Goal: Navigation & Orientation: Understand site structure

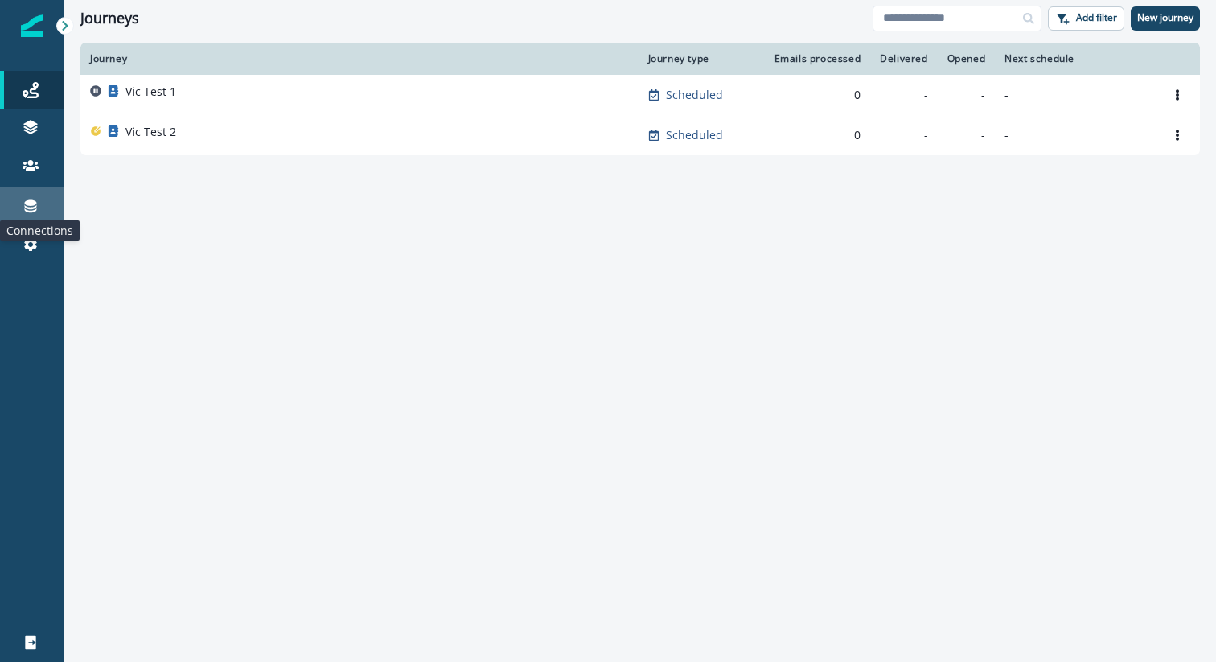
click at [27, 206] on icon at bounding box center [31, 206] width 16 height 16
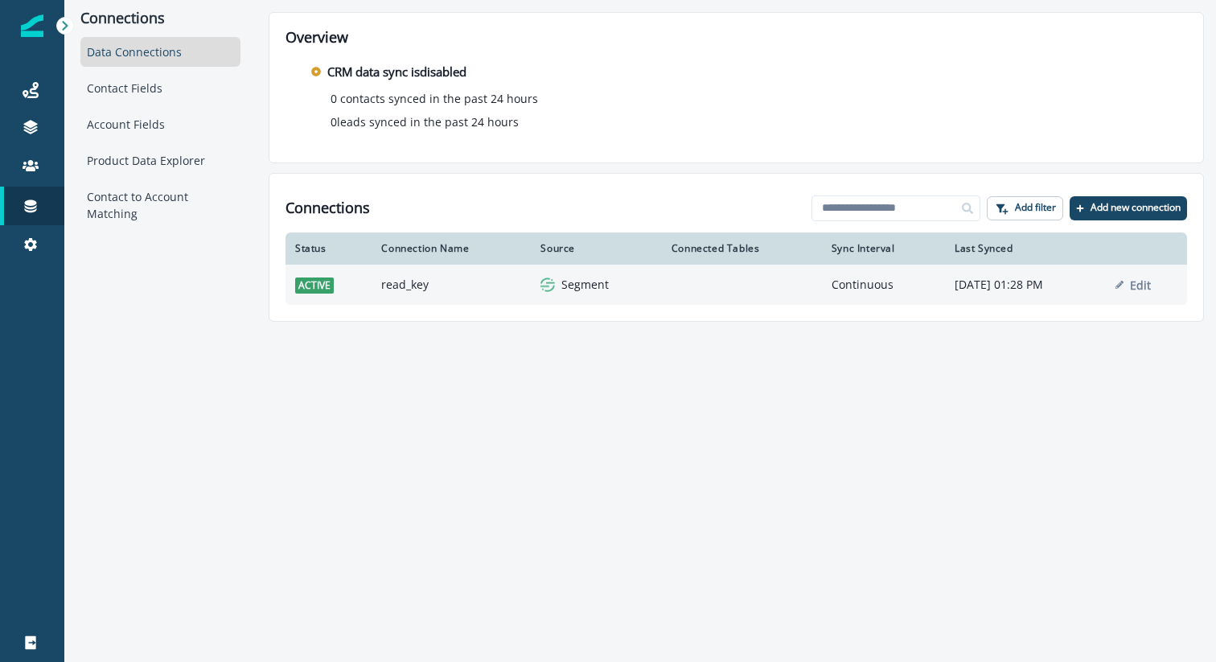
click at [441, 284] on td "read_key" at bounding box center [451, 285] width 159 height 40
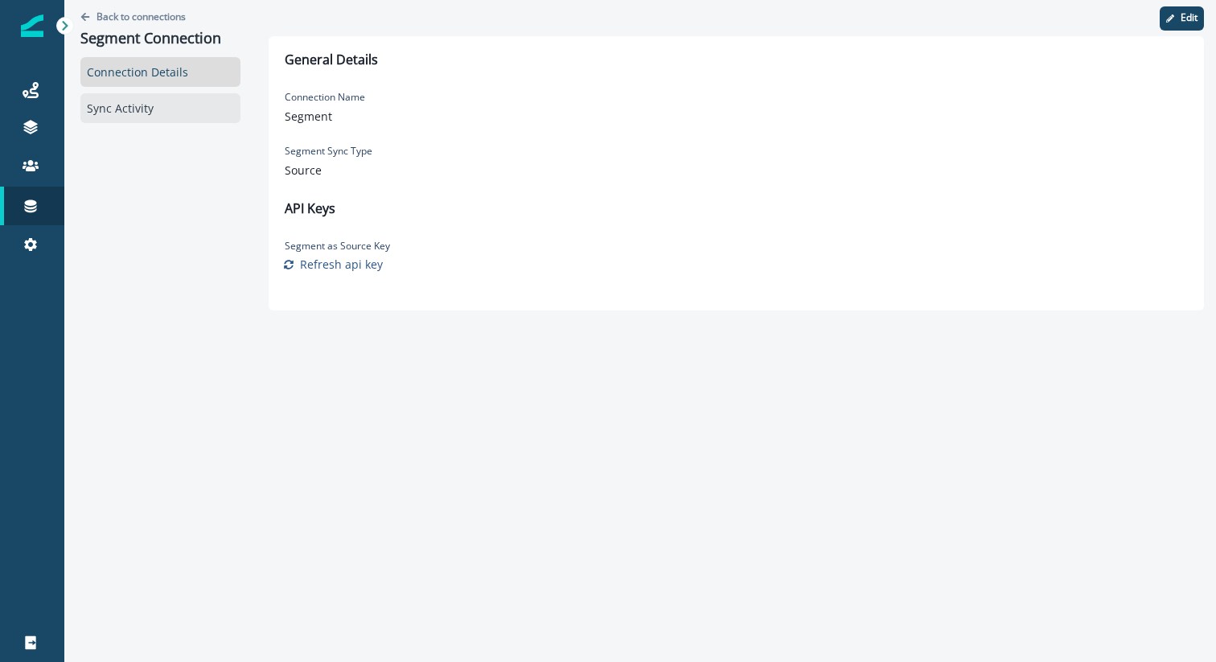
click at [121, 101] on div "Sync Activity" at bounding box center [160, 108] width 160 height 30
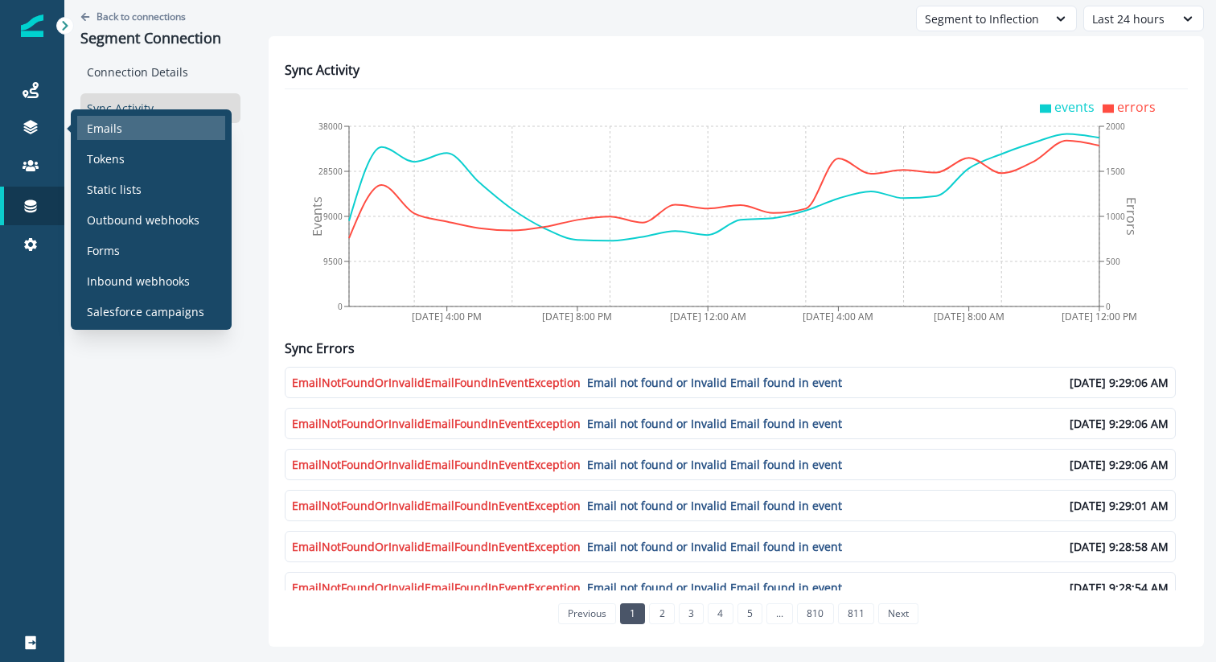
click at [123, 129] on div "Emails" at bounding box center [151, 128] width 148 height 24
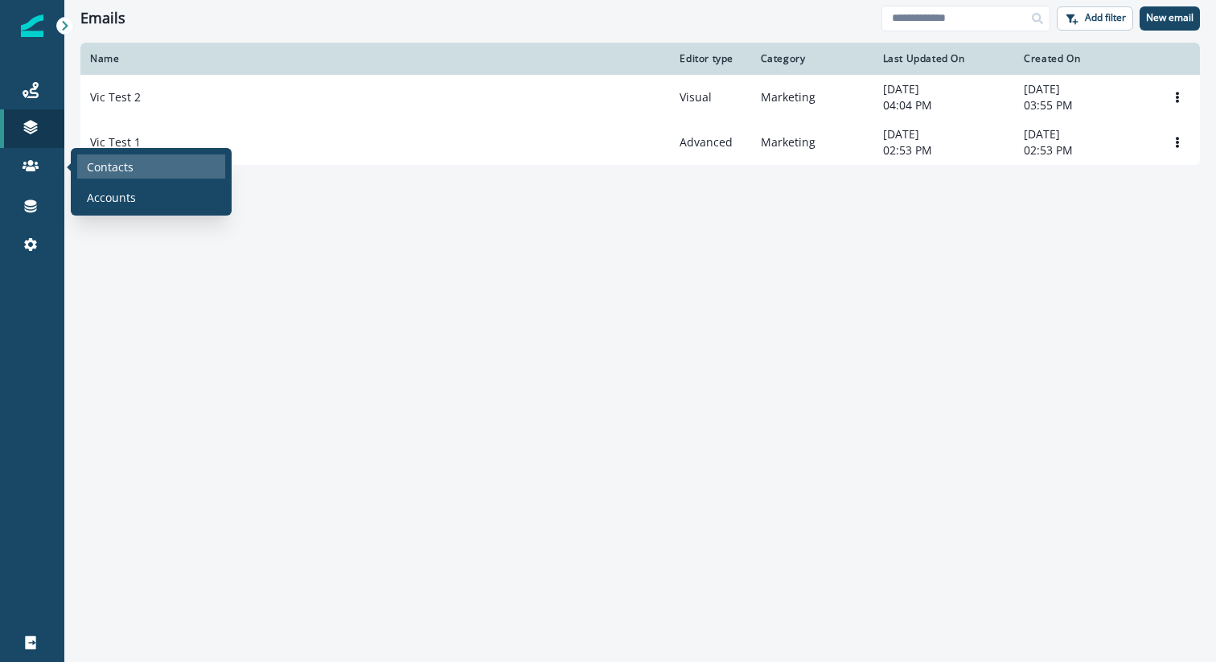
click at [99, 164] on p "Contacts" at bounding box center [110, 166] width 47 height 17
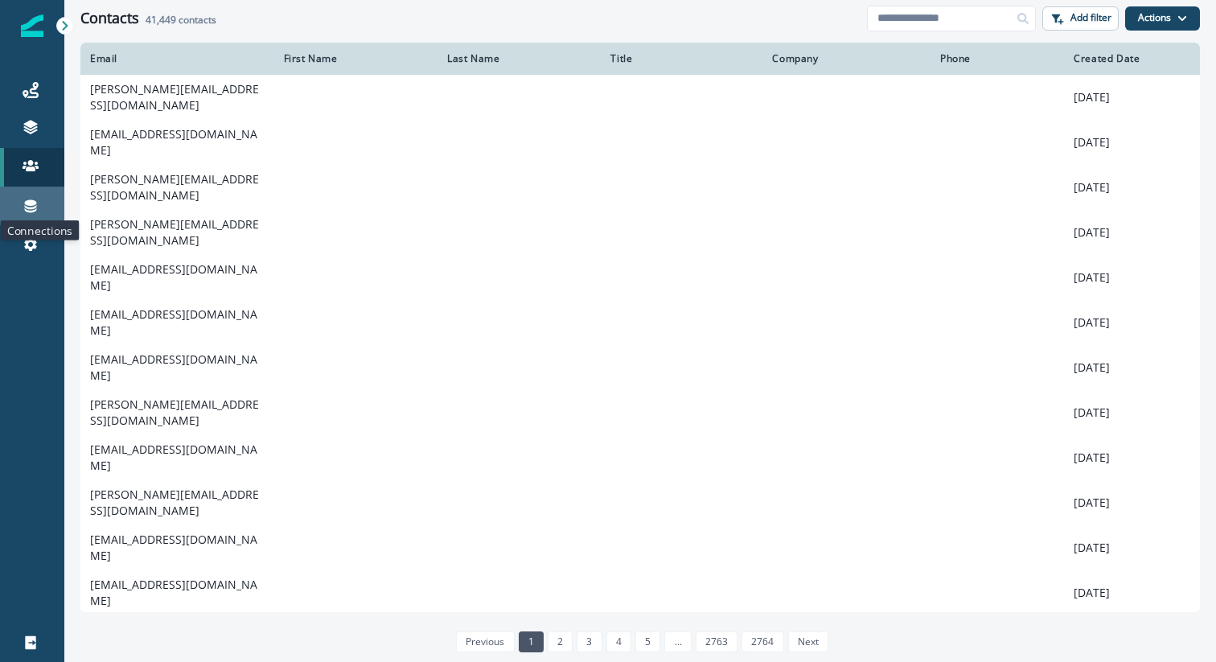
click at [23, 205] on icon at bounding box center [31, 206] width 16 height 16
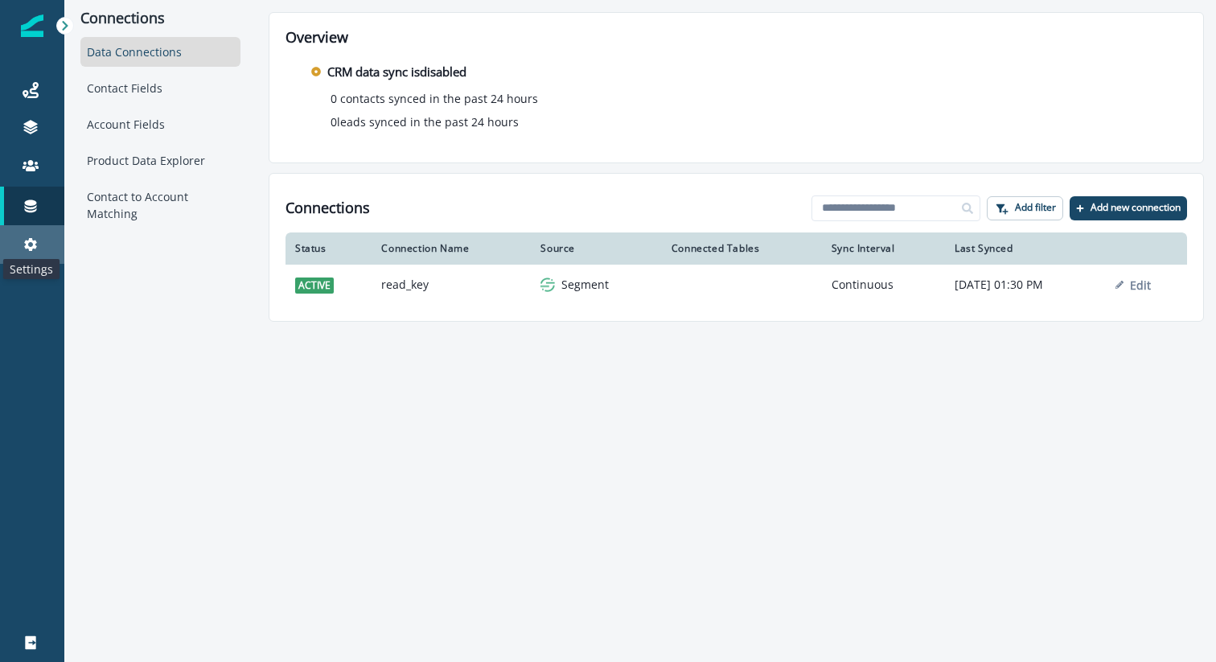
click at [28, 246] on icon at bounding box center [30, 244] width 13 height 13
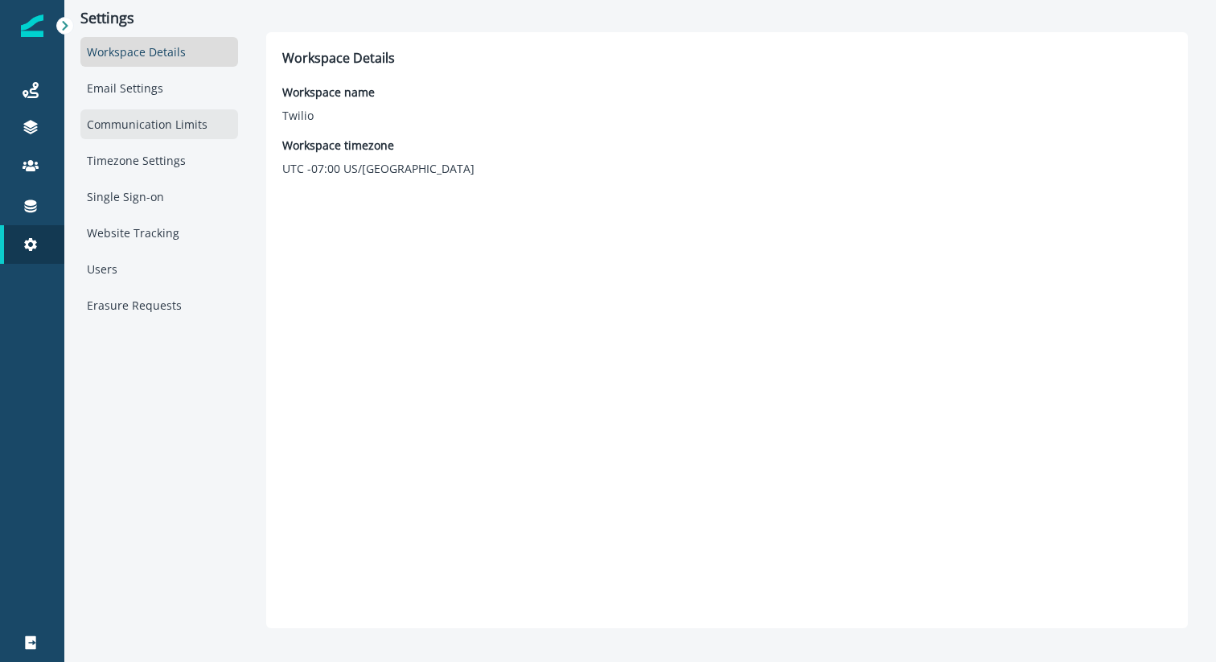
click at [145, 121] on div "Communication Limits" at bounding box center [159, 124] width 158 height 30
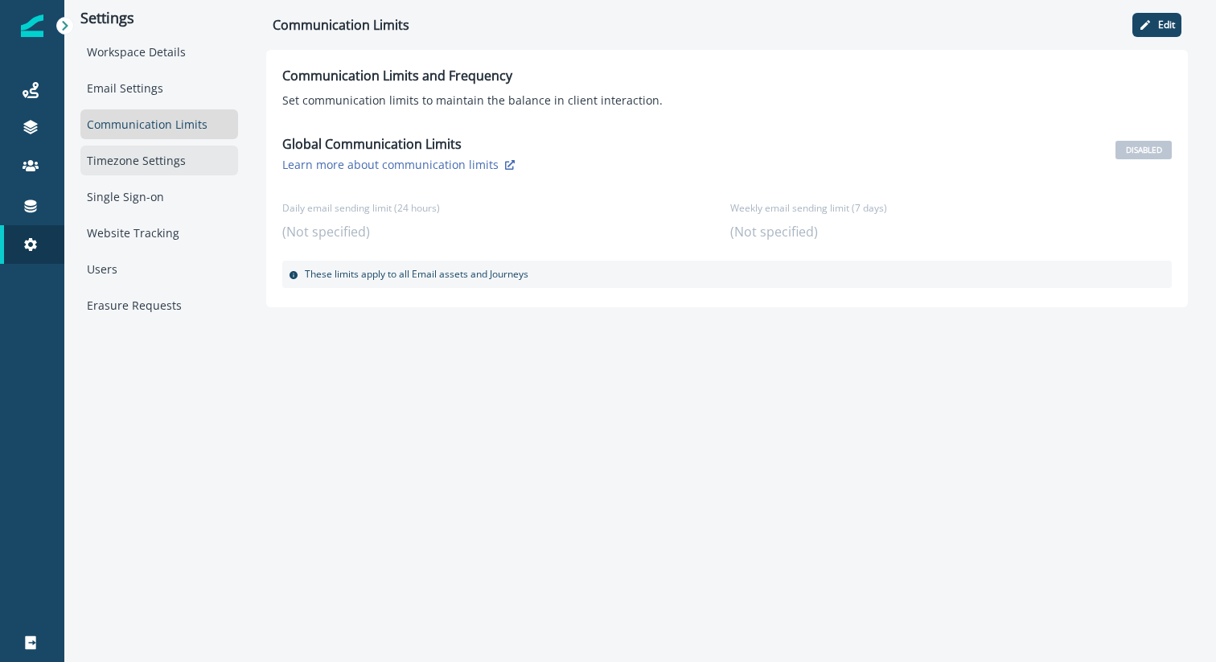
click at [134, 159] on div "Timezone Settings" at bounding box center [159, 161] width 158 height 30
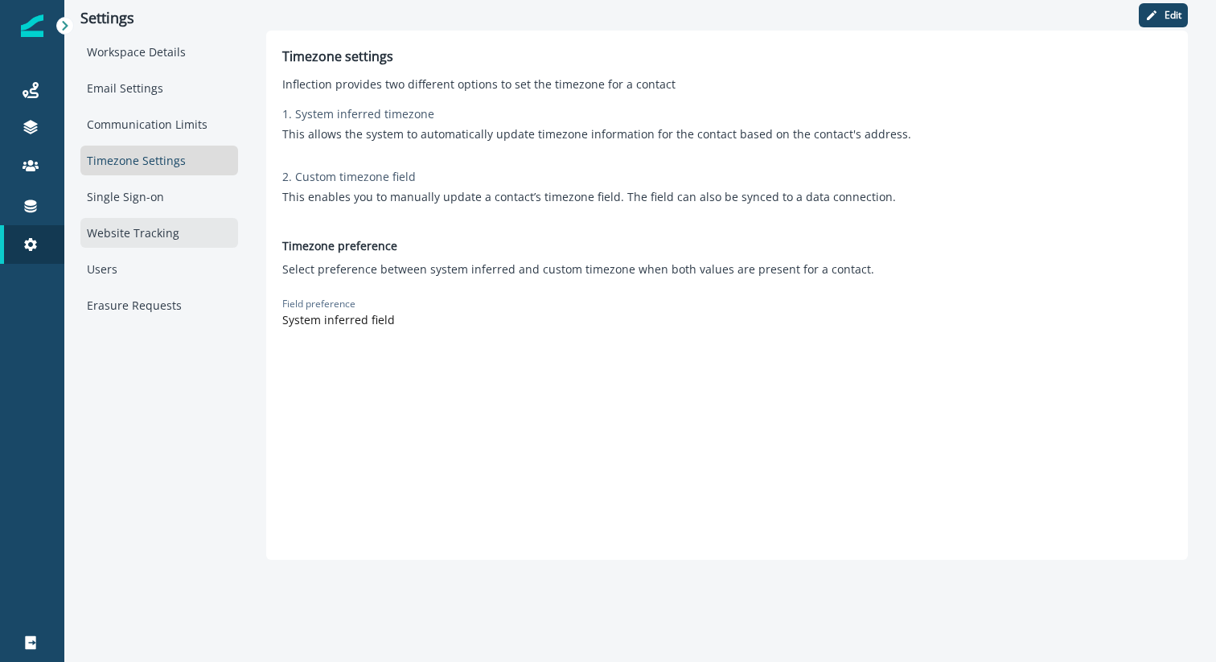
click at [126, 229] on div "Website Tracking" at bounding box center [159, 233] width 158 height 30
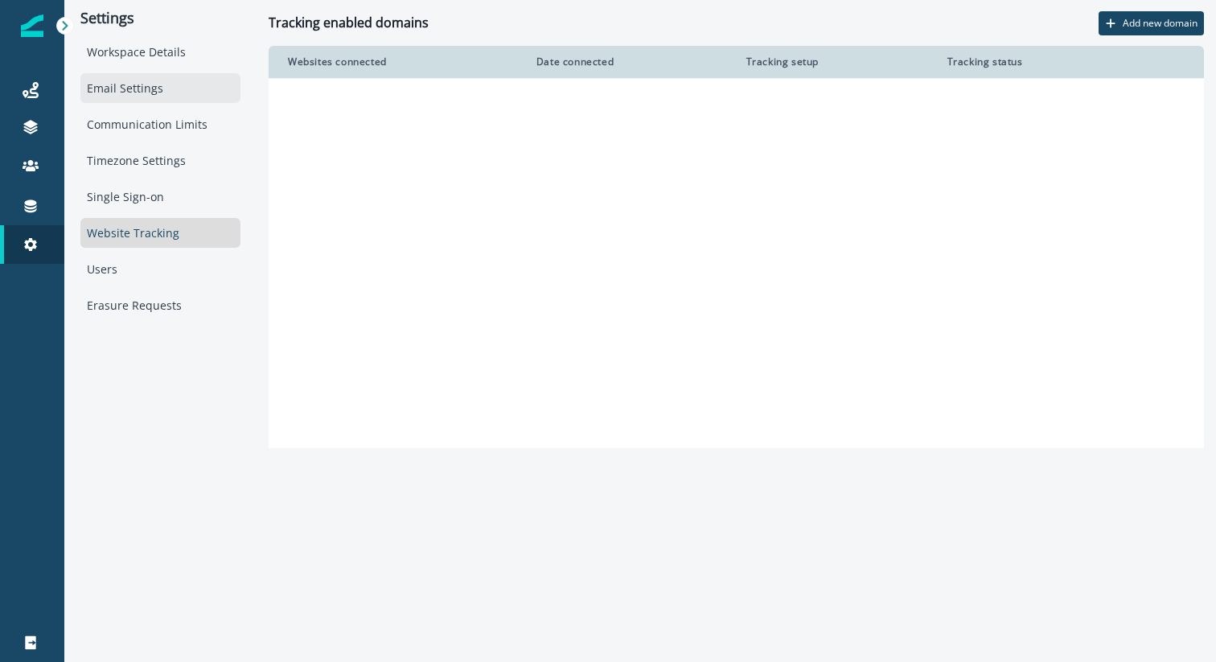
click at [138, 85] on div "Email Settings" at bounding box center [160, 88] width 160 height 30
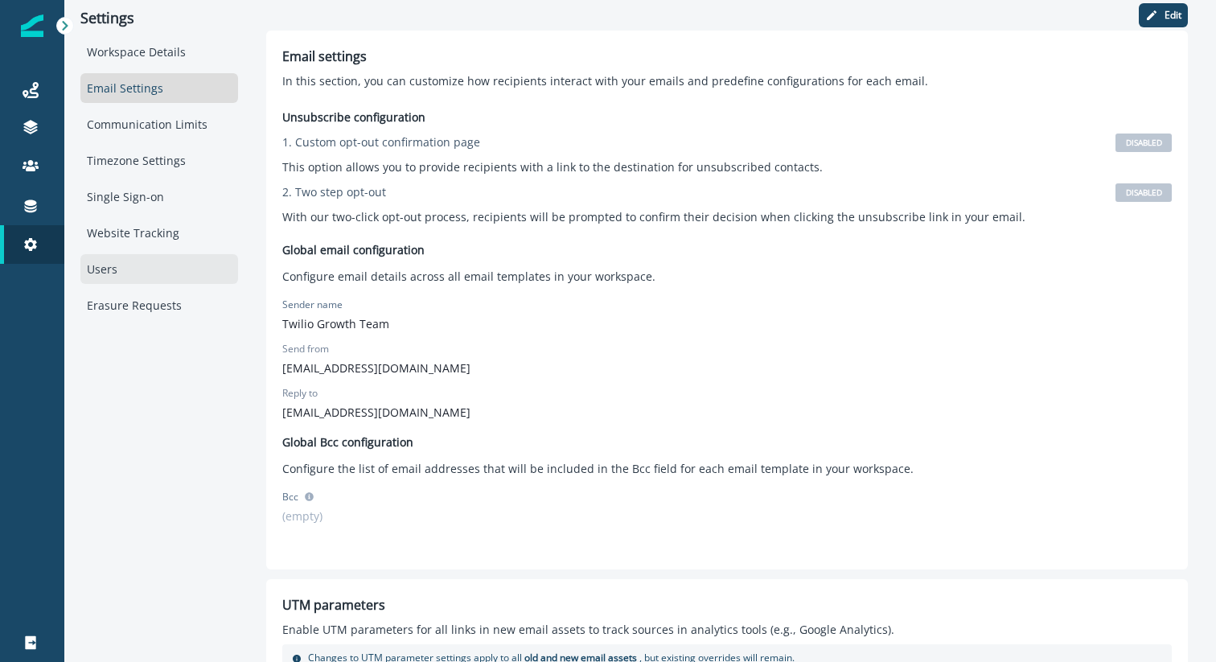
click at [104, 272] on div "Users" at bounding box center [159, 269] width 158 height 30
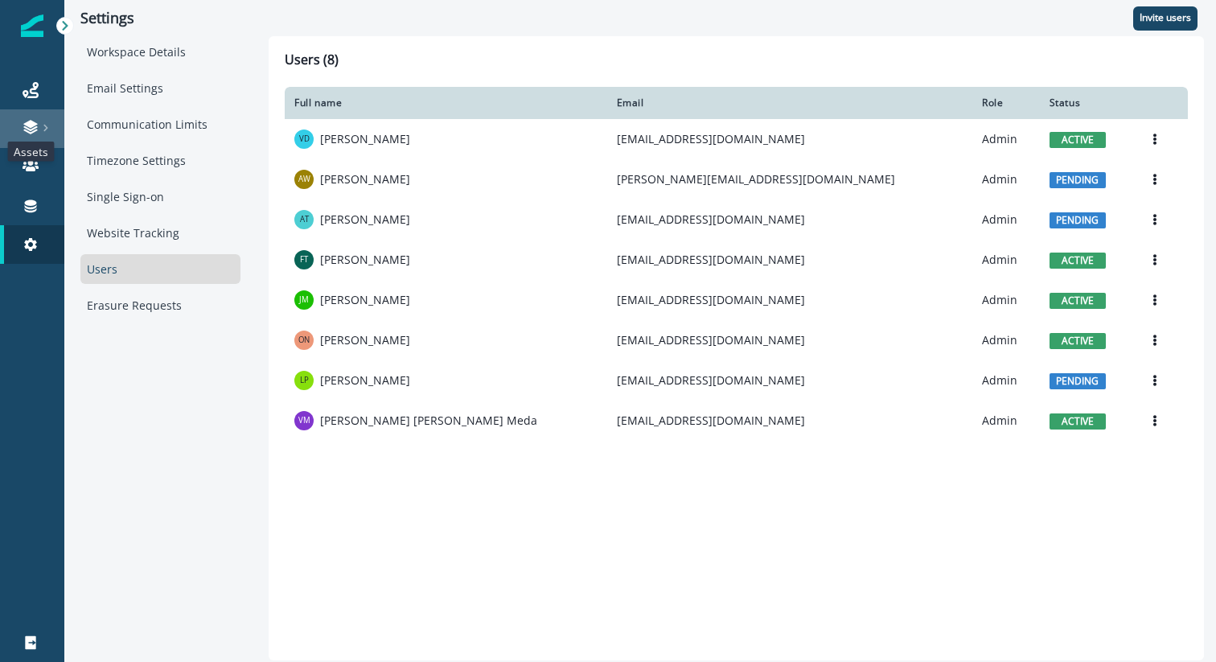
click at [26, 120] on icon at bounding box center [31, 127] width 16 height 16
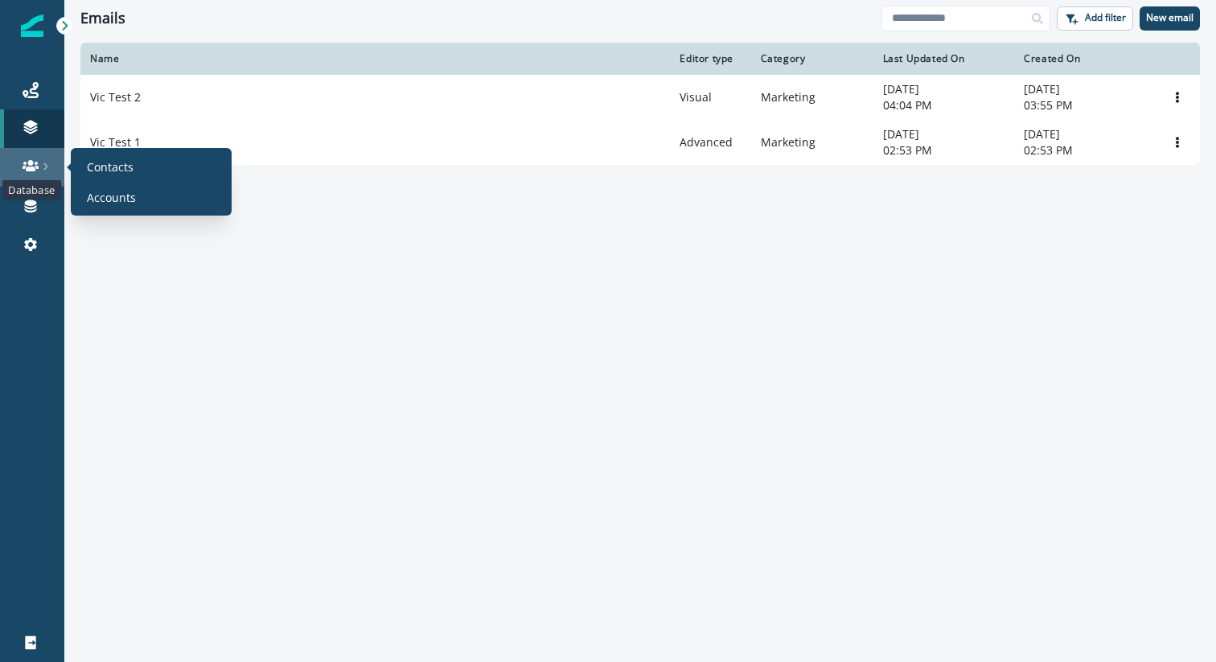
click at [36, 162] on icon at bounding box center [31, 165] width 16 height 11
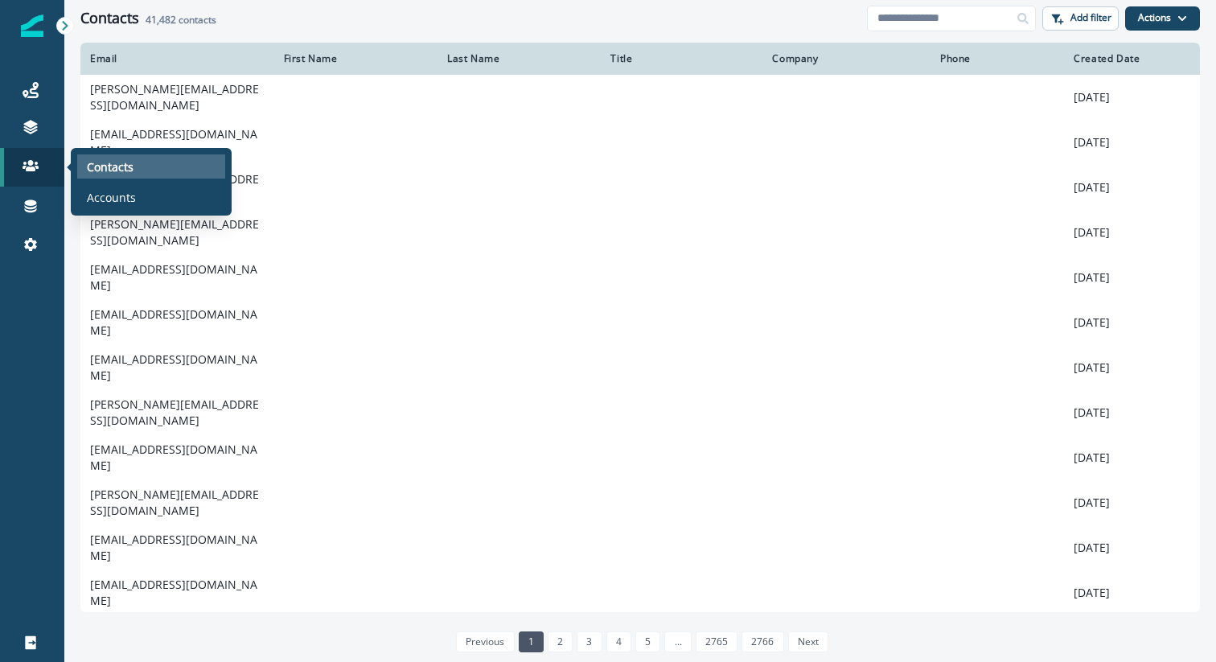
click at [129, 171] on p "Contacts" at bounding box center [110, 166] width 47 height 17
click at [109, 199] on p "Accounts" at bounding box center [111, 197] width 49 height 17
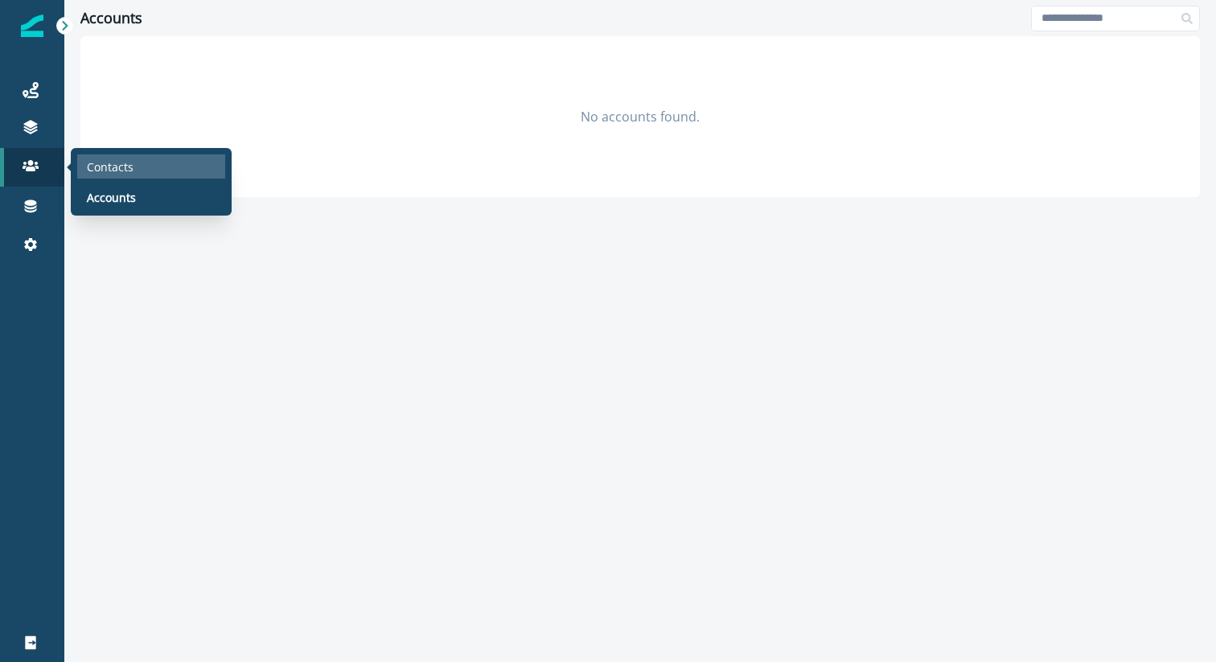
click at [109, 158] on p "Contacts" at bounding box center [110, 166] width 47 height 17
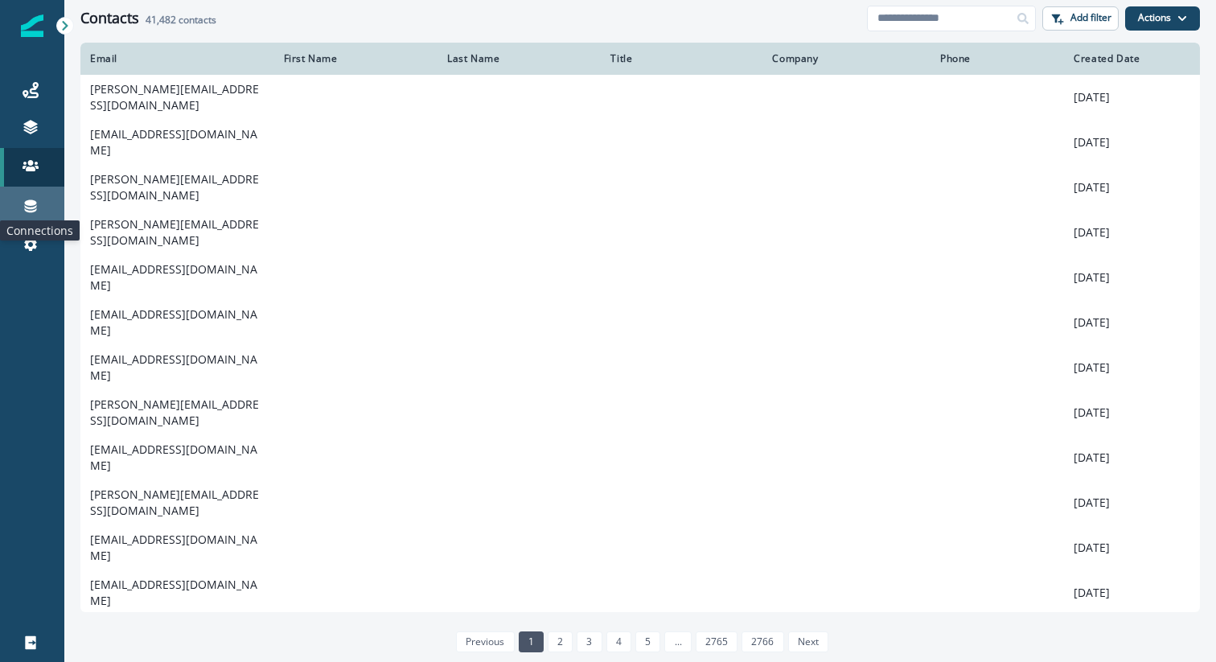
click at [31, 204] on icon at bounding box center [31, 206] width 12 height 13
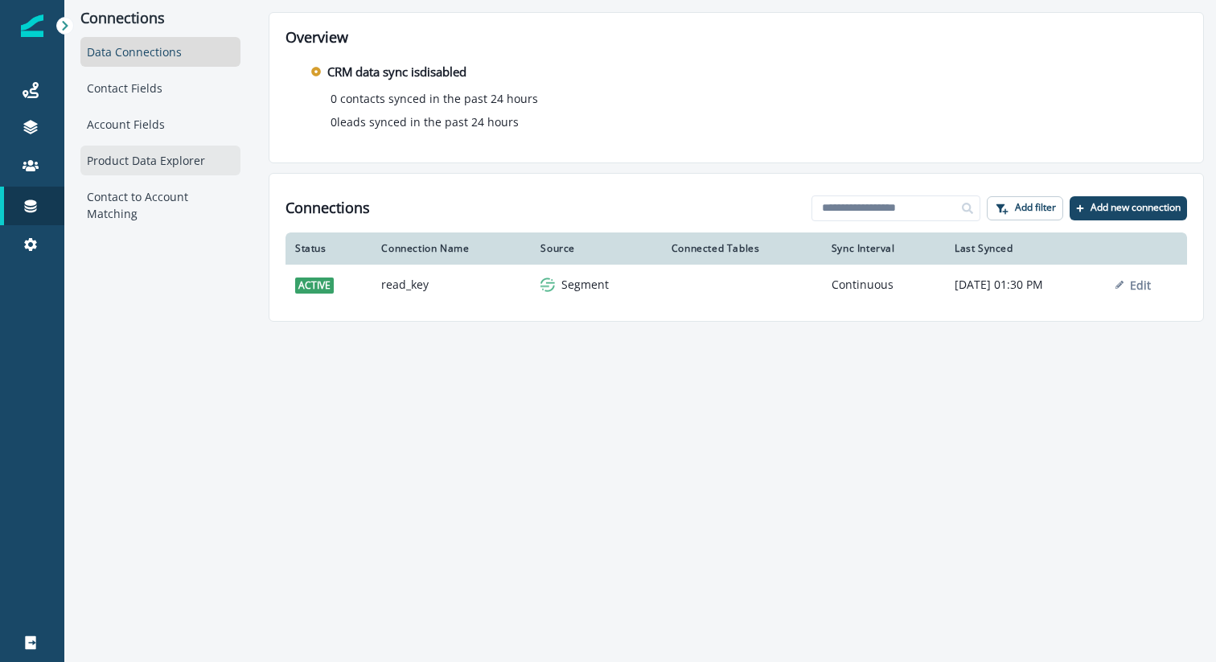
click at [157, 158] on div "Product Data Explorer" at bounding box center [160, 161] width 160 height 30
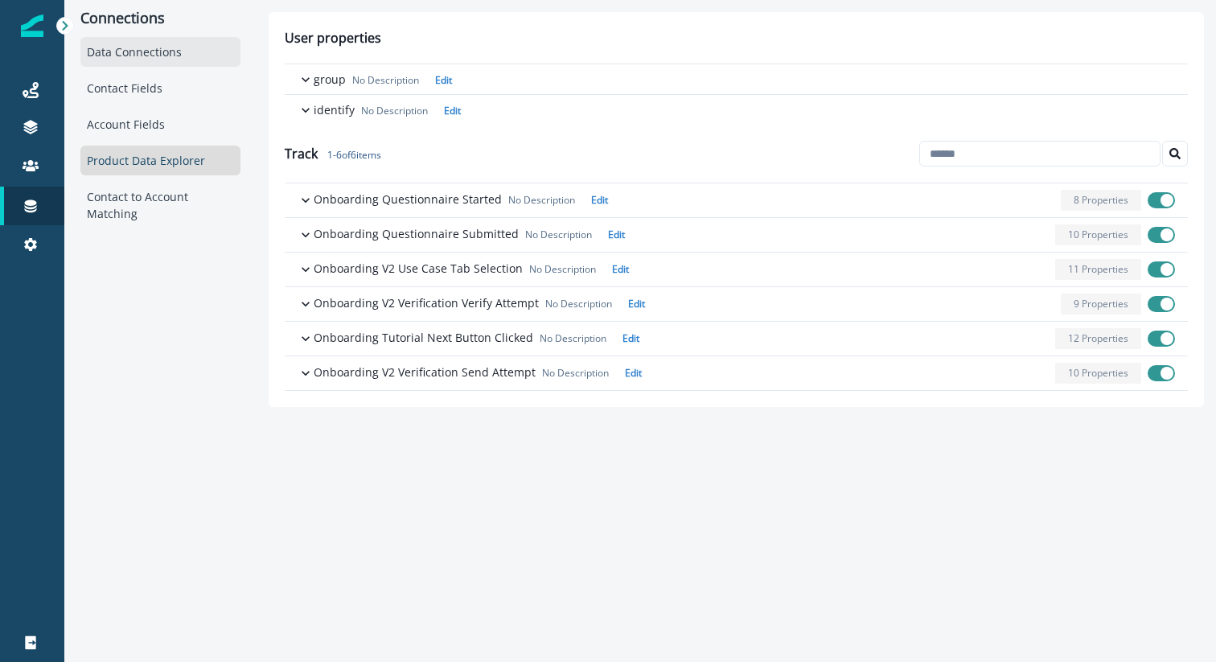
click at [196, 52] on div "Data Connections" at bounding box center [160, 52] width 160 height 30
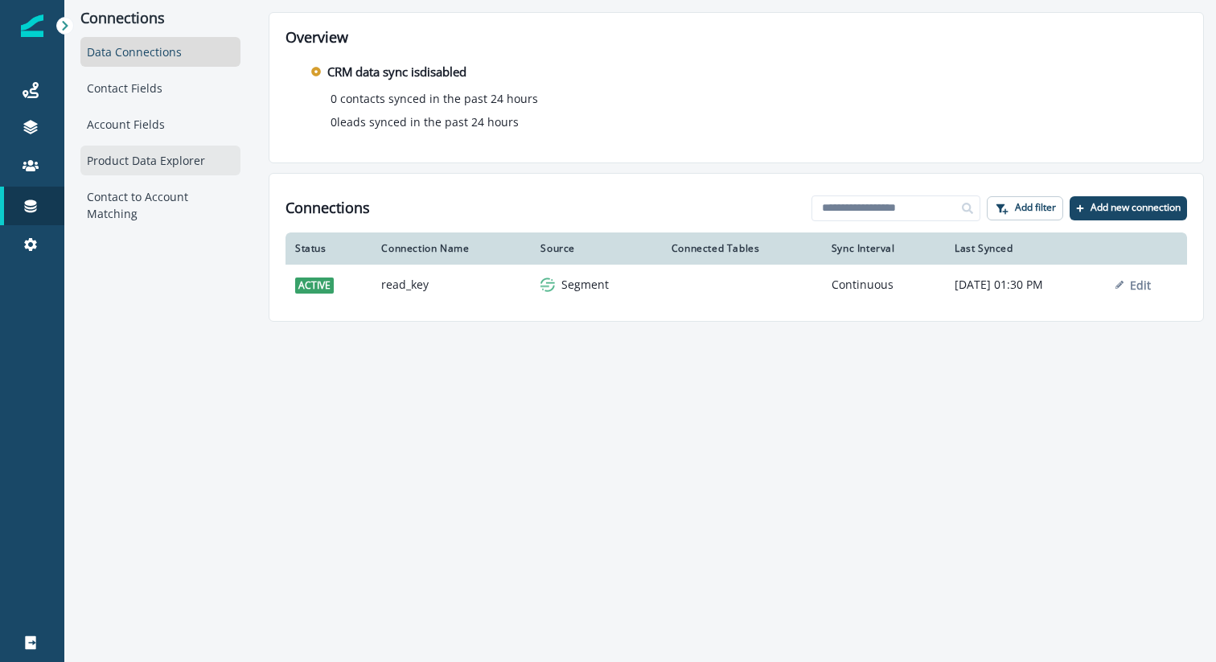
click at [153, 168] on div "Product Data Explorer" at bounding box center [160, 161] width 160 height 30
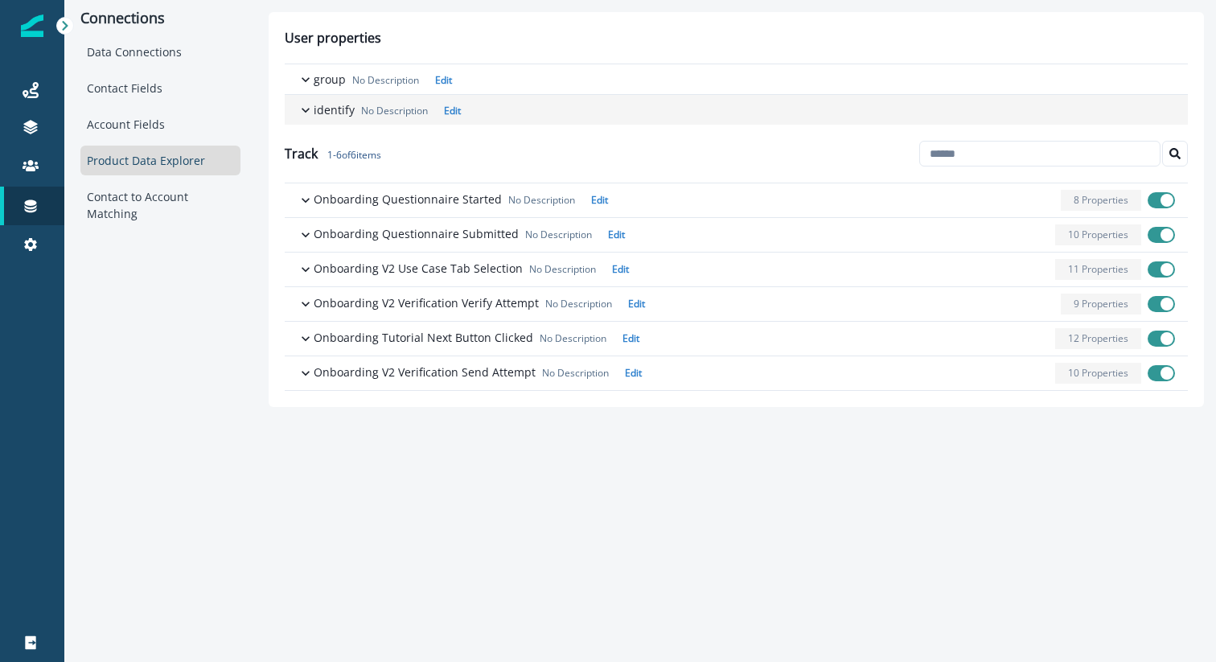
click at [310, 110] on icon "button" at bounding box center [306, 110] width 16 height 16
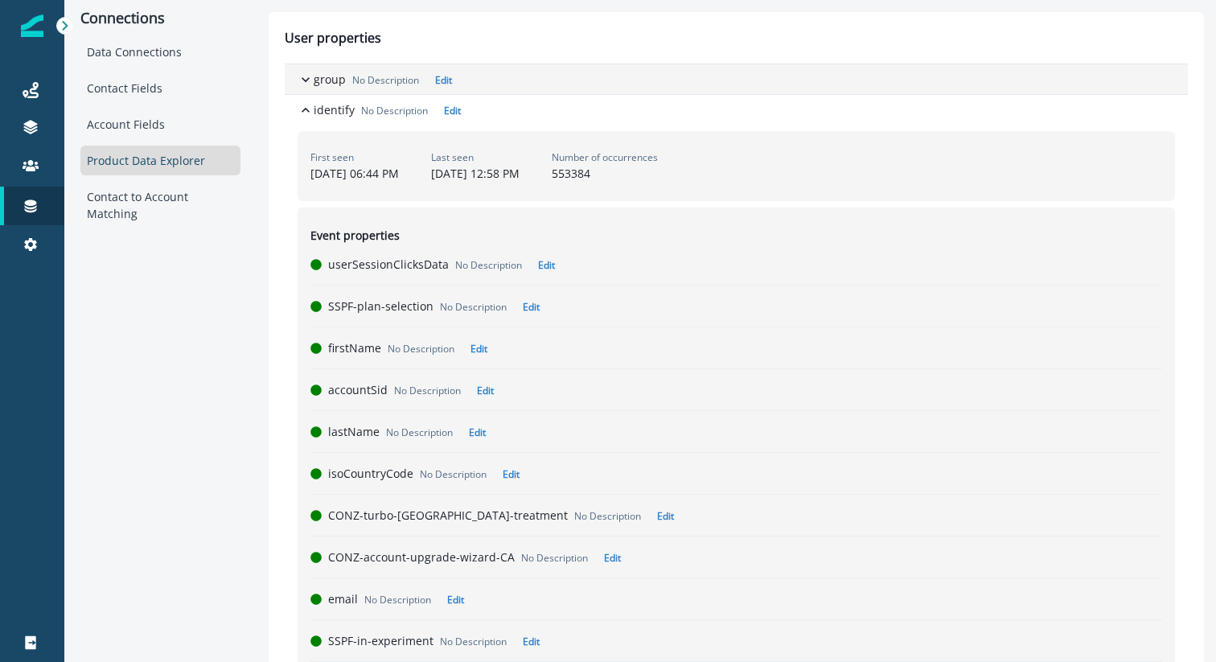
click at [310, 78] on icon "button" at bounding box center [306, 80] width 16 height 16
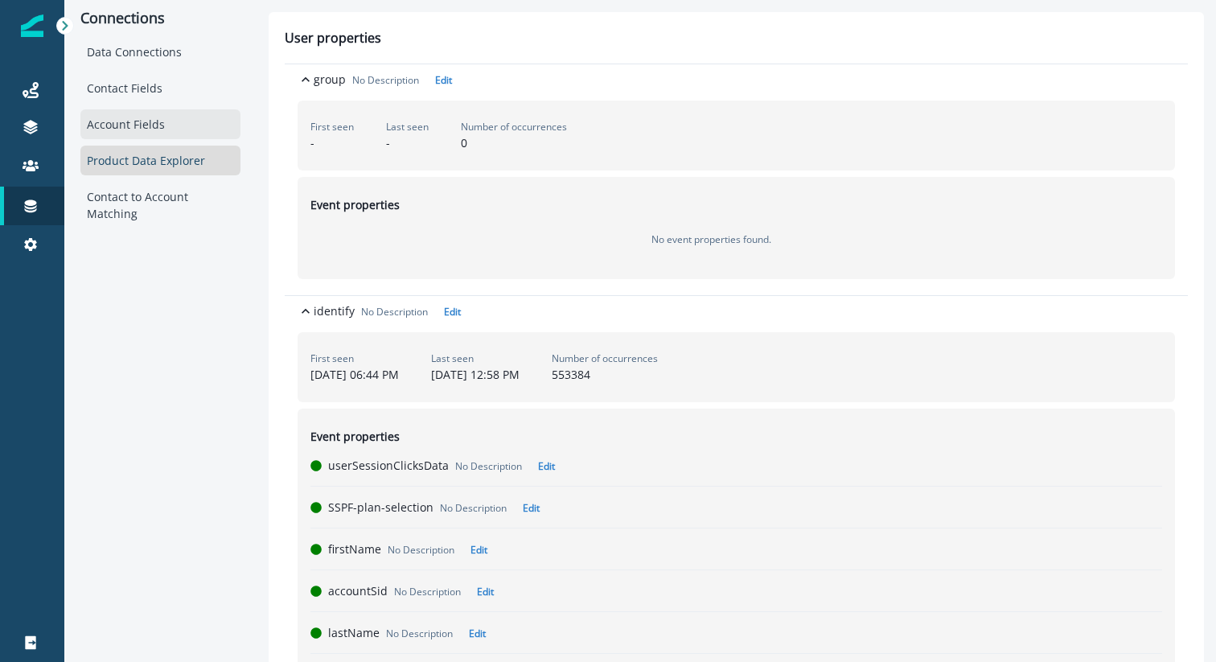
click at [166, 116] on div "Account Fields" at bounding box center [160, 124] width 160 height 30
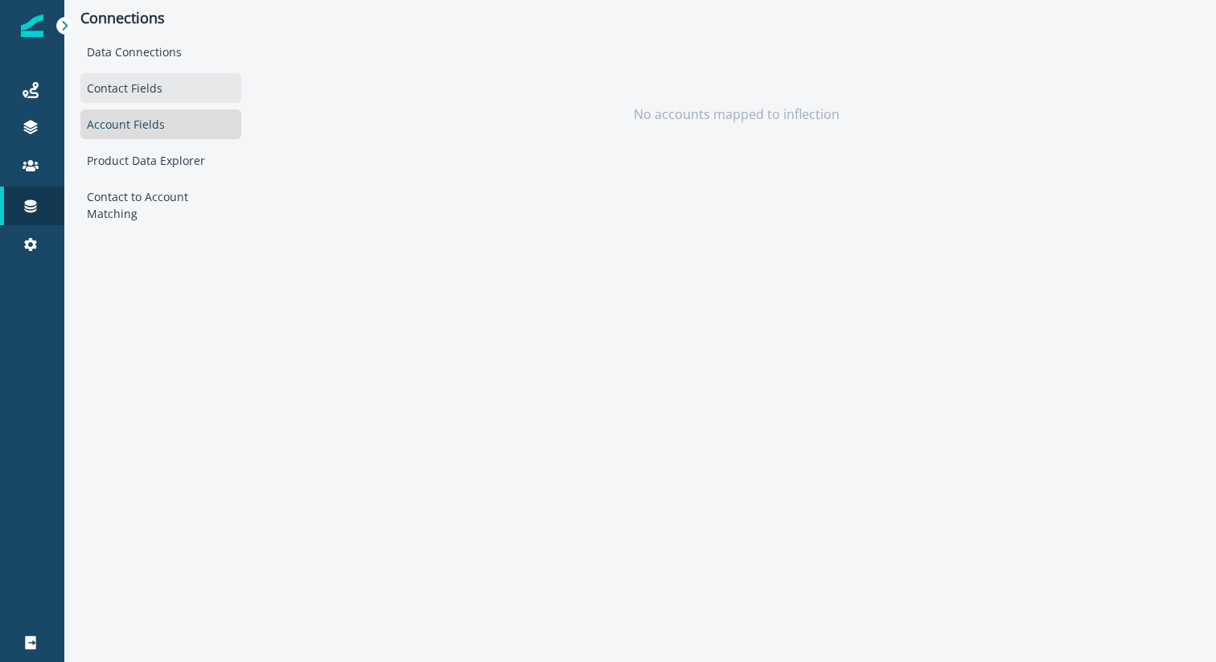
click at [150, 92] on div "Contact Fields" at bounding box center [160, 88] width 161 height 30
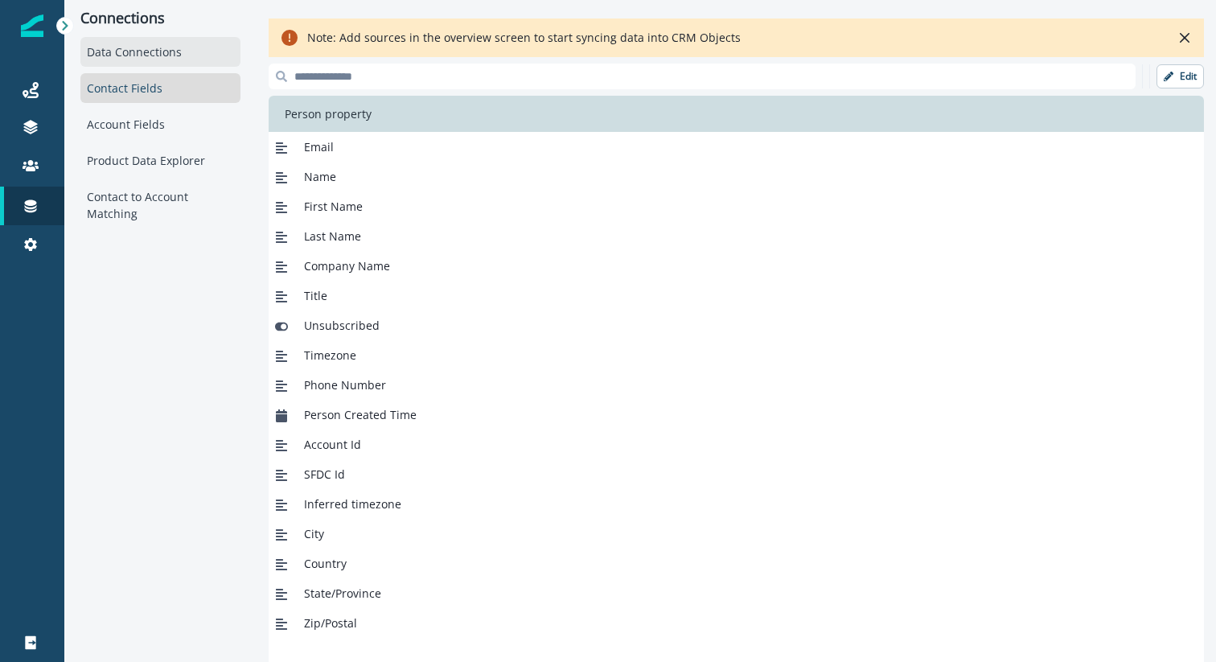
click at [143, 44] on div "Data Connections" at bounding box center [160, 52] width 160 height 30
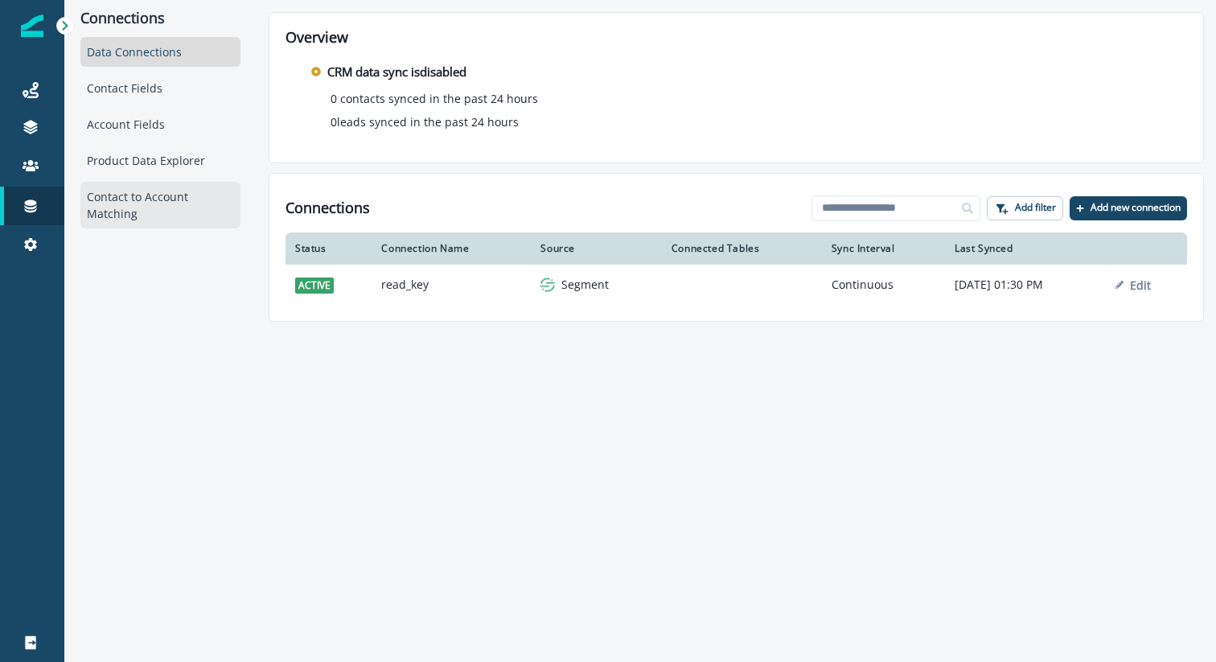
click at [112, 207] on div "Contact to Account Matching" at bounding box center [160, 205] width 160 height 47
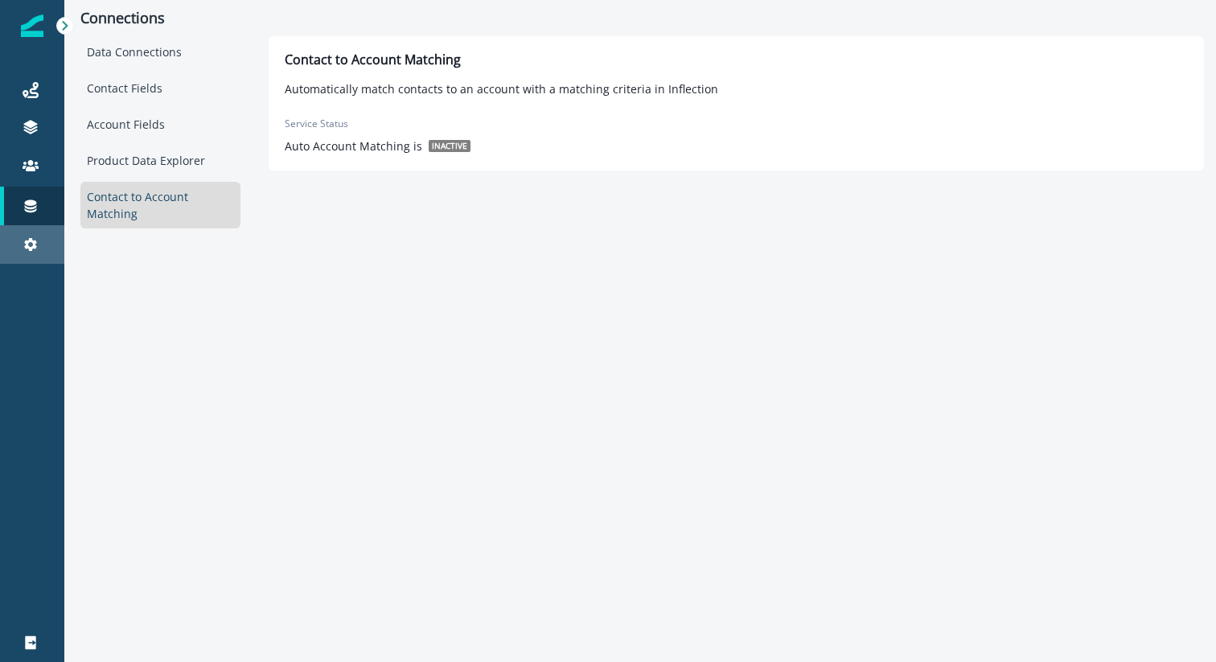
click at [38, 242] on icon at bounding box center [31, 244] width 16 height 16
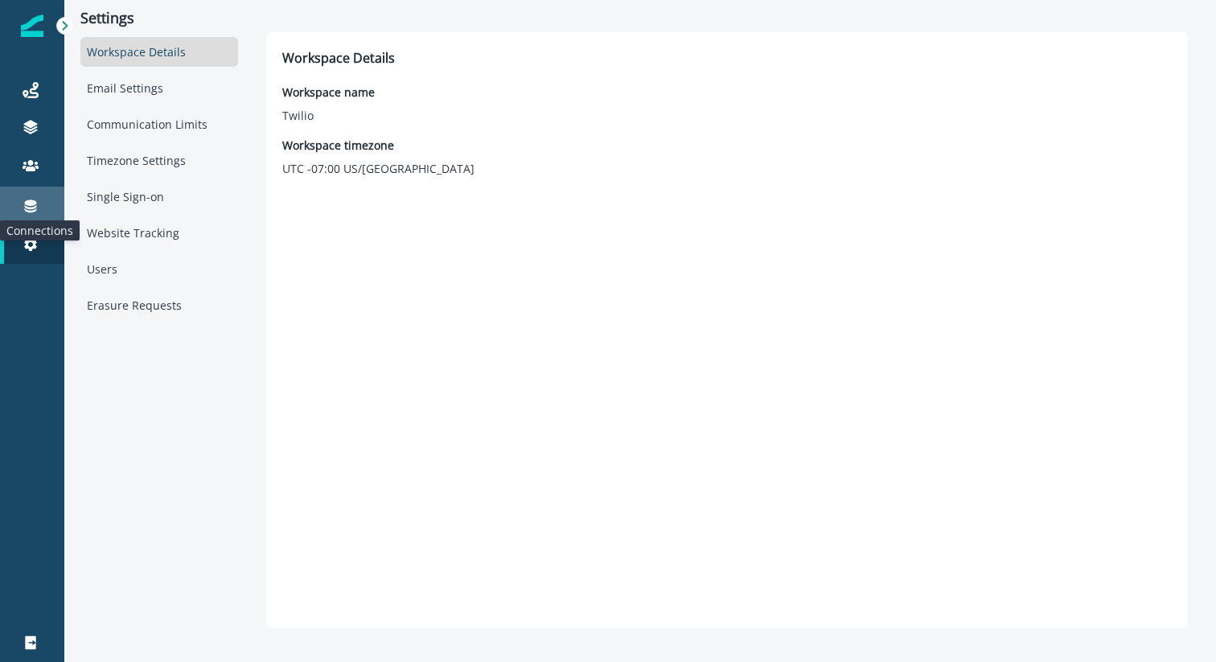
click at [31, 200] on icon at bounding box center [31, 206] width 12 height 13
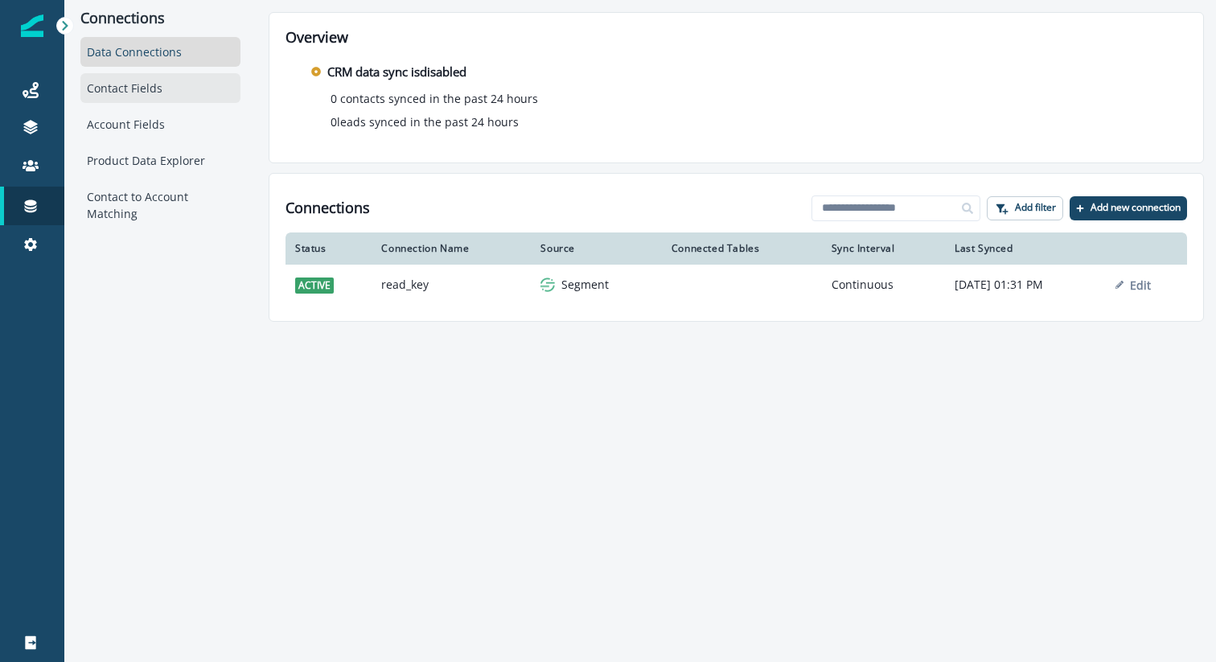
click at [148, 93] on div "Contact Fields" at bounding box center [160, 88] width 160 height 30
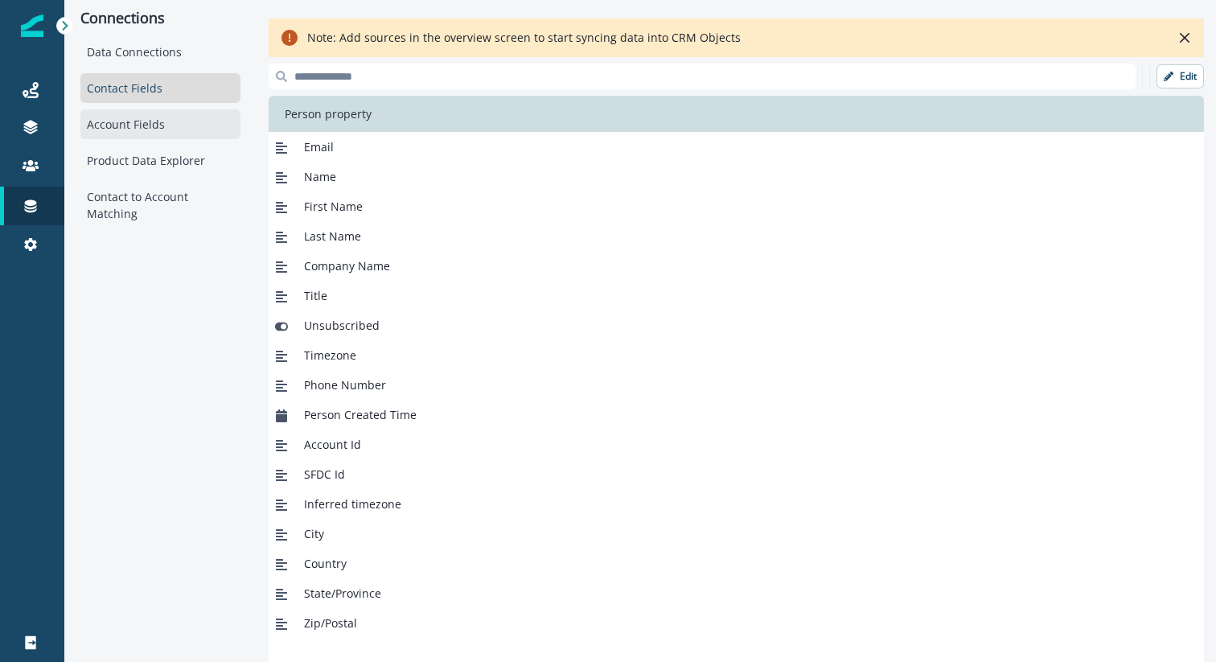
click at [109, 132] on div "Account Fields" at bounding box center [160, 124] width 160 height 30
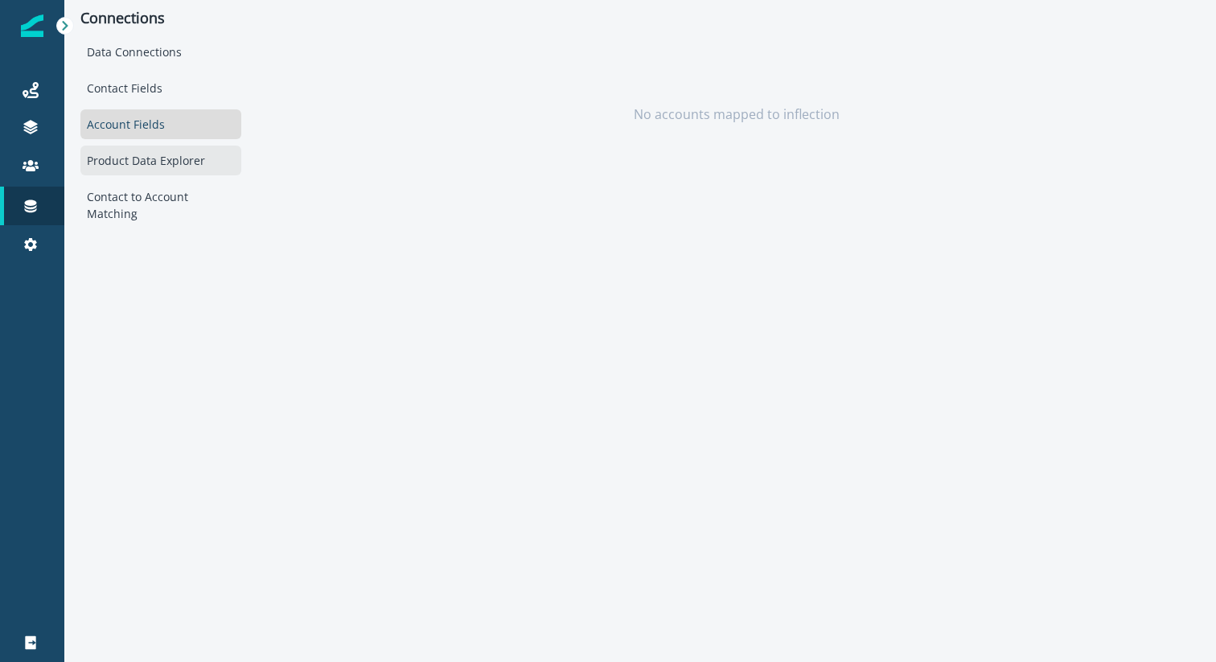
click at [121, 170] on div "Product Data Explorer" at bounding box center [160, 161] width 161 height 30
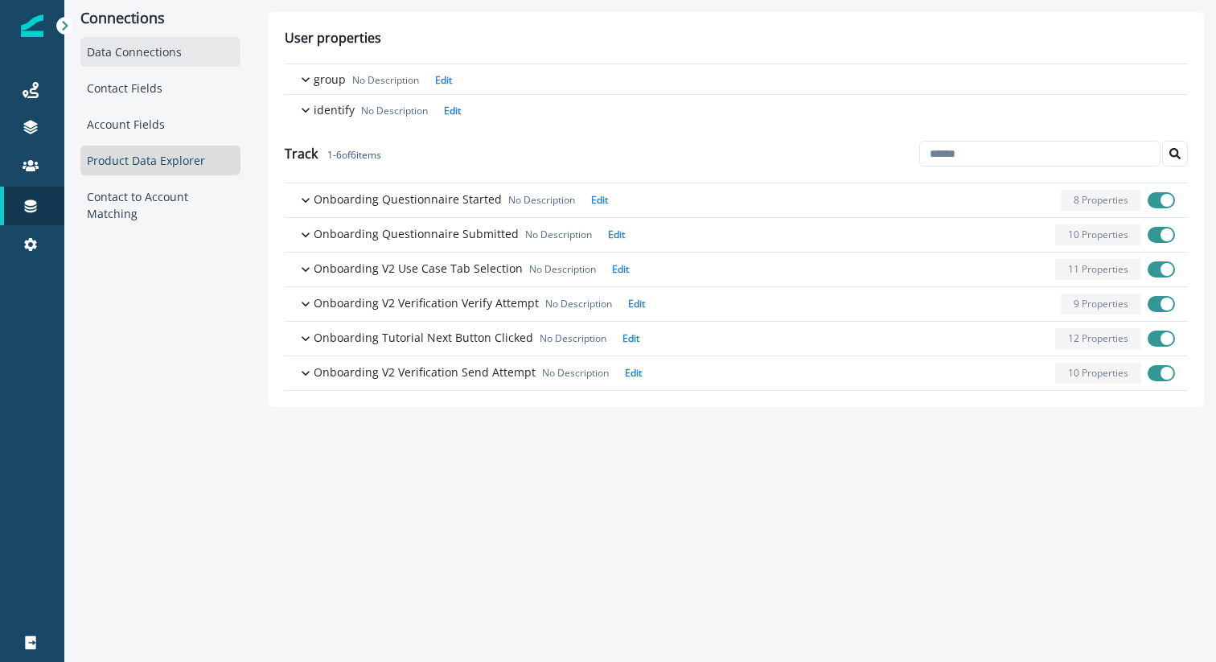
click at [129, 58] on div "Data Connections" at bounding box center [160, 52] width 160 height 30
